Goal: Transaction & Acquisition: Purchase product/service

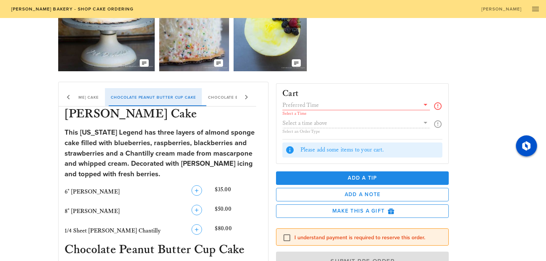
scroll to position [71, 0]
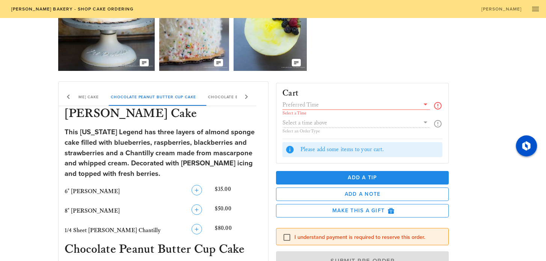
click at [321, 105] on input "text" at bounding box center [350, 105] width 137 height 10
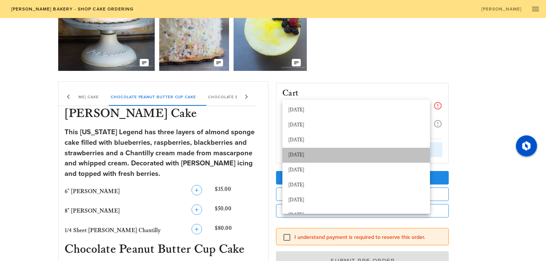
click at [323, 155] on div "[DATE]" at bounding box center [355, 155] width 135 height 6
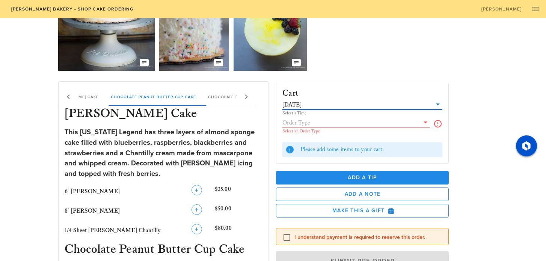
click at [326, 120] on input "text" at bounding box center [350, 123] width 137 height 10
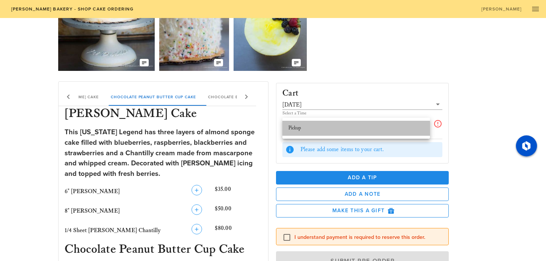
click at [325, 131] on div "Pickup" at bounding box center [355, 128] width 135 height 6
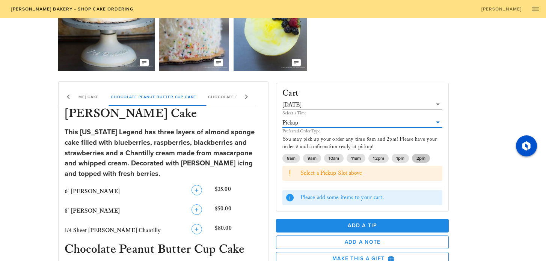
click at [420, 159] on span "2pm" at bounding box center [420, 158] width 9 height 9
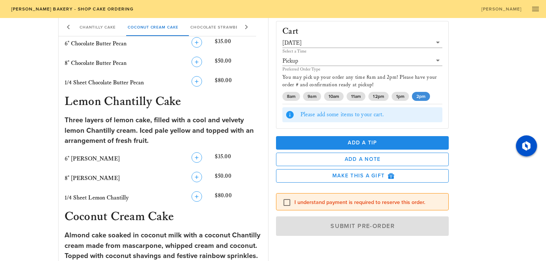
scroll to position [450, 0]
click at [196, 178] on icon "button" at bounding box center [196, 176] width 9 height 9
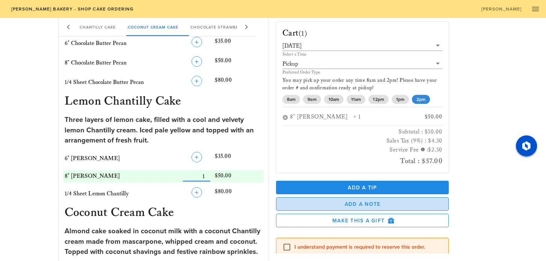
click at [323, 205] on span "Add a Note" at bounding box center [362, 204] width 160 height 6
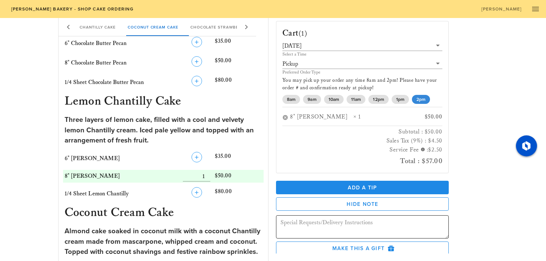
click at [322, 227] on textarea at bounding box center [364, 228] width 168 height 21
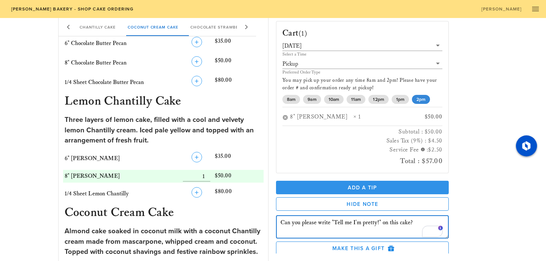
scroll to position [64, 0]
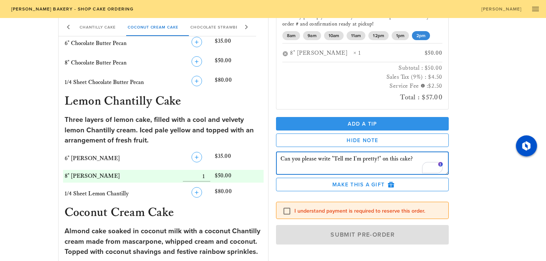
type textarea "Can you please write "Tell me I'm pretty!" on this cake?"
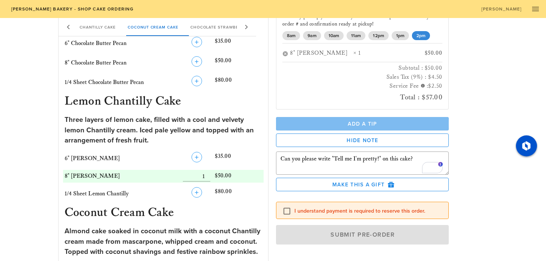
click at [355, 125] on span "Add a Tip" at bounding box center [362, 123] width 161 height 6
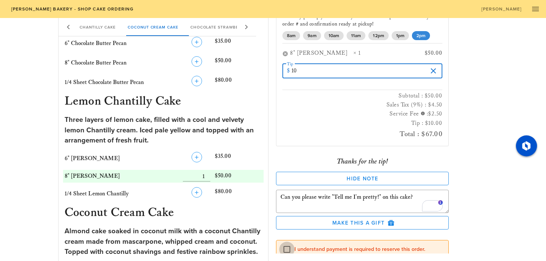
type input "10"
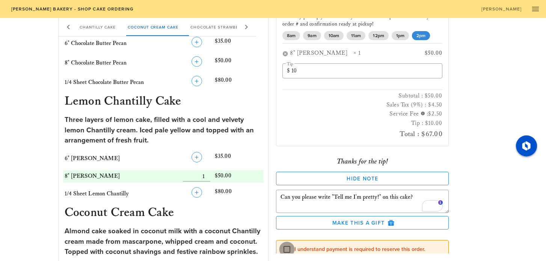
click at [287, 249] on div at bounding box center [286, 249] width 13 height 13
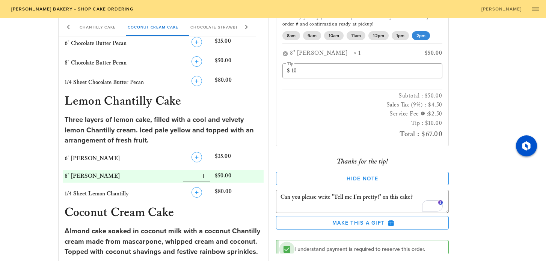
scroll to position [102, 0]
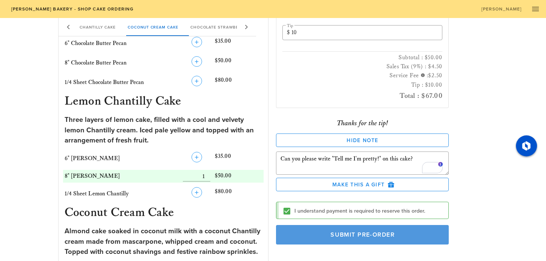
click at [315, 233] on span "Submit Pre-Order" at bounding box center [361, 235] width 155 height 8
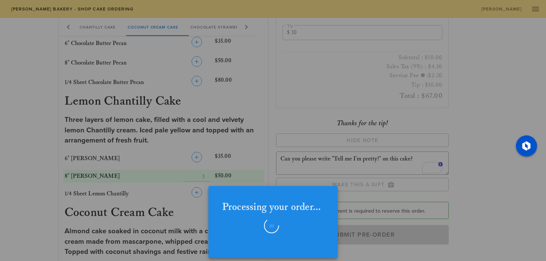
checkbox input "false"
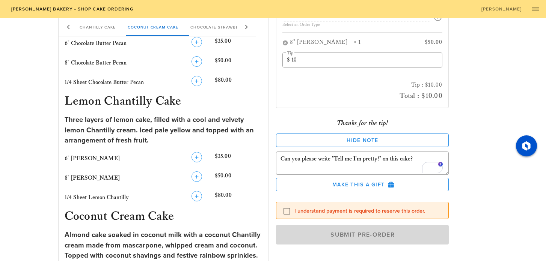
scroll to position [48, 0]
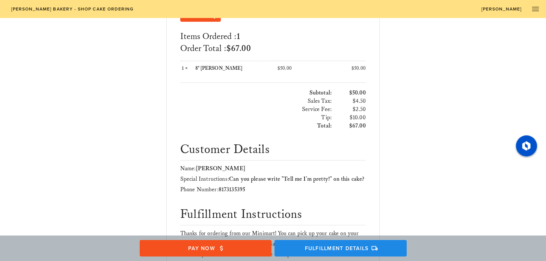
scroll to position [254, 0]
